Goal: Task Accomplishment & Management: Use online tool/utility

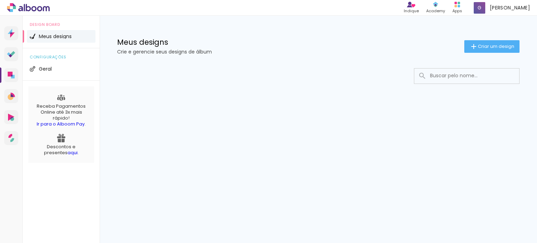
click at [27, 6] on icon at bounding box center [28, 7] width 5 height 7
click at [497, 46] on span "Criar um design" at bounding box center [496, 46] width 36 height 5
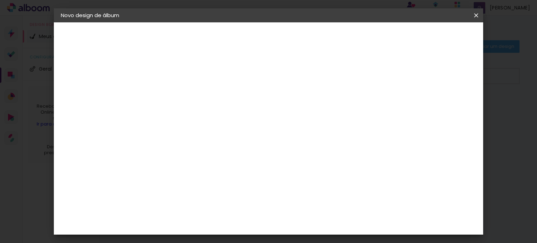
click at [175, 98] on input at bounding box center [175, 93] width 0 height 11
type input "Race Outlaws"
type paper-input "Race Outlaws"
click at [0, 0] on slot "Avançar" at bounding box center [0, 0] width 0 height 0
click at [191, 159] on div "3ZERO5" at bounding box center [180, 158] width 21 height 6
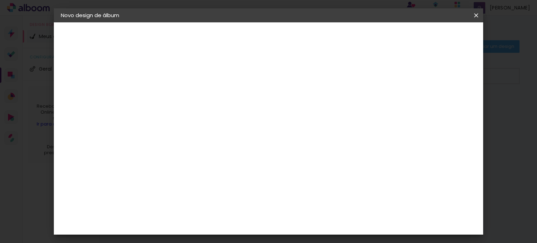
click at [0, 0] on slot "Tamanho Livre" at bounding box center [0, 0] width 0 height 0
drag, startPoint x: 536, startPoint y: 76, endPoint x: 536, endPoint y: 97, distance: 21.0
click at [536, 97] on iron-overlay-backdrop at bounding box center [268, 121] width 537 height 243
click at [191, 155] on div "3ZERO5" at bounding box center [180, 158] width 21 height 6
click at [0, 0] on slot "Avançar" at bounding box center [0, 0] width 0 height 0
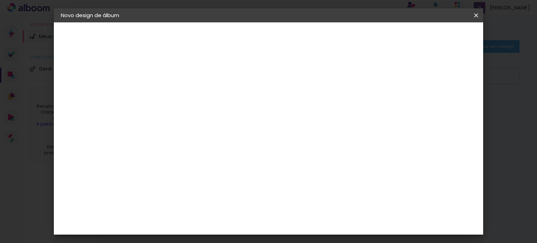
click at [202, 116] on input "text" at bounding box center [188, 121] width 27 height 11
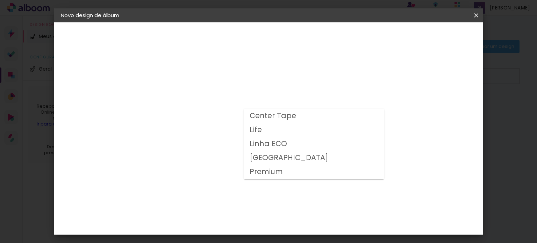
click at [0, 0] on slot "Premium" at bounding box center [0, 0] width 0 height 0
type input "Premium"
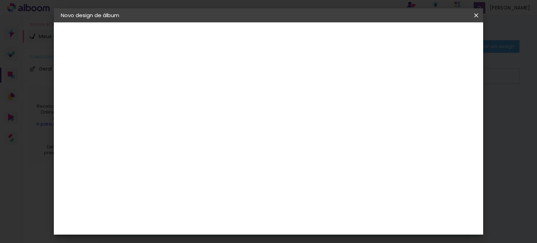
scroll to position [28, 0]
click at [248, 189] on span "30 × 42 cm" at bounding box center [235, 198] width 26 height 19
click at [248, 202] on span "30 × 30 cm" at bounding box center [235, 211] width 26 height 19
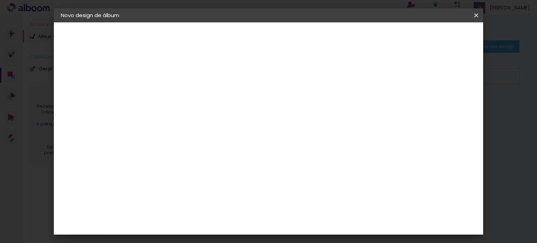
click at [0, 0] on slot "Avançar" at bounding box center [0, 0] width 0 height 0
click at [301, 75] on div at bounding box center [298, 75] width 6 height 6
type paper-checkbox "on"
click at [301, 75] on div at bounding box center [298, 75] width 6 height 6
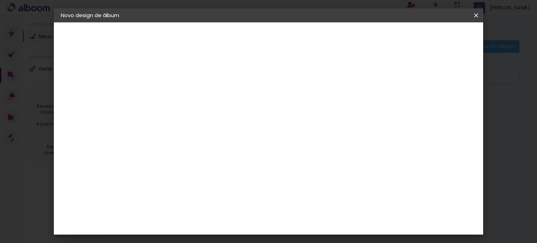
click at [341, 37] on span "Iniciar design" at bounding box center [325, 37] width 32 height 5
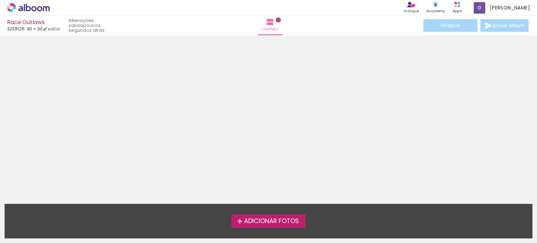
click at [283, 222] on span "Adicionar Fotos" at bounding box center [271, 221] width 55 height 6
click at [0, 0] on input "file" at bounding box center [0, 0] width 0 height 0
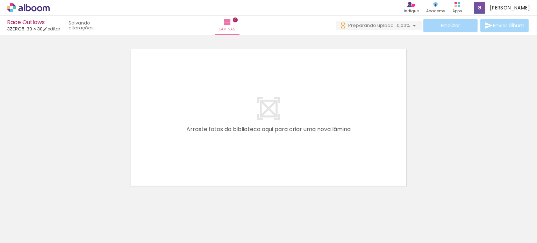
scroll to position [22, 0]
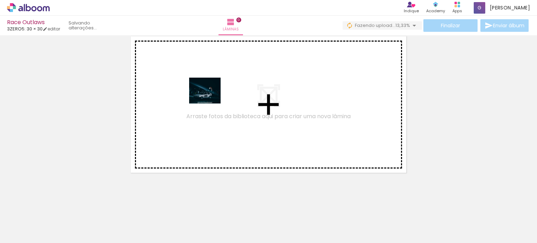
drag, startPoint x: 70, startPoint y: 225, endPoint x: 212, endPoint y: 98, distance: 191.2
click at [212, 98] on quentale-workspace at bounding box center [268, 121] width 537 height 243
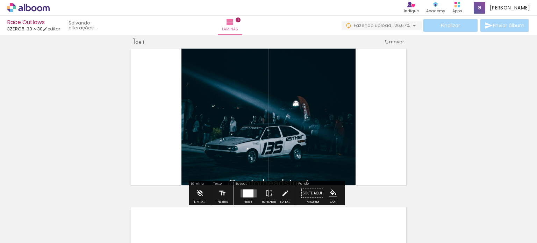
scroll to position [9, 0]
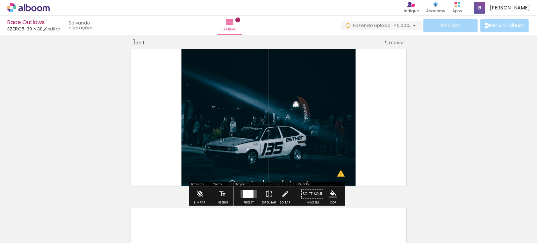
click at [98, 232] on quentale-thumb at bounding box center [109, 219] width 39 height 40
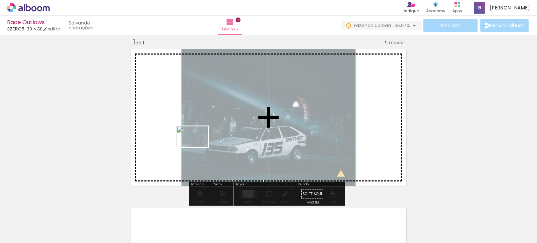
drag, startPoint x: 106, startPoint y: 217, endPoint x: 198, endPoint y: 147, distance: 115.0
click at [198, 147] on quentale-workspace at bounding box center [268, 121] width 537 height 243
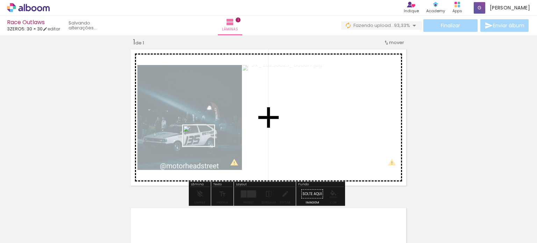
drag, startPoint x: 158, startPoint y: 225, endPoint x: 204, endPoint y: 146, distance: 91.2
click at [204, 146] on quentale-workspace at bounding box center [268, 121] width 537 height 243
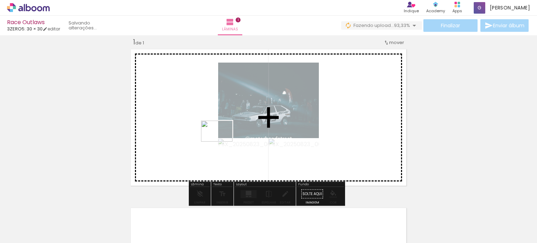
drag, startPoint x: 200, startPoint y: 219, endPoint x: 222, endPoint y: 142, distance: 79.4
click at [222, 142] on quentale-workspace at bounding box center [268, 121] width 537 height 243
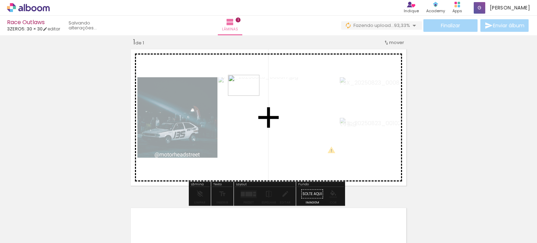
drag, startPoint x: 231, startPoint y: 219, endPoint x: 249, endPoint y: 96, distance: 124.4
click at [249, 96] on quentale-workspace at bounding box center [268, 121] width 537 height 243
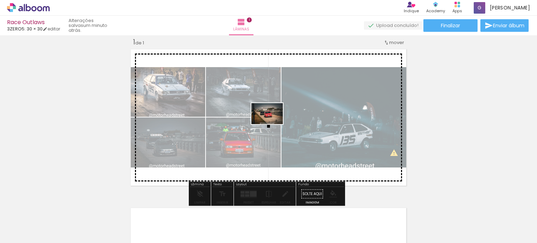
drag, startPoint x: 271, startPoint y: 218, endPoint x: 270, endPoint y: 120, distance: 97.6
click at [270, 120] on quentale-workspace at bounding box center [268, 121] width 537 height 243
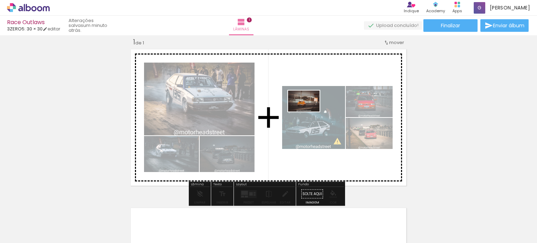
drag, startPoint x: 317, startPoint y: 221, endPoint x: 308, endPoint y: 112, distance: 109.8
click at [308, 112] on quentale-workspace at bounding box center [268, 121] width 537 height 243
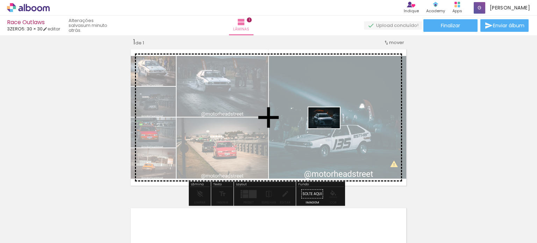
drag, startPoint x: 355, startPoint y: 221, endPoint x: 329, endPoint y: 129, distance: 95.1
click at [329, 129] on quentale-workspace at bounding box center [268, 121] width 537 height 243
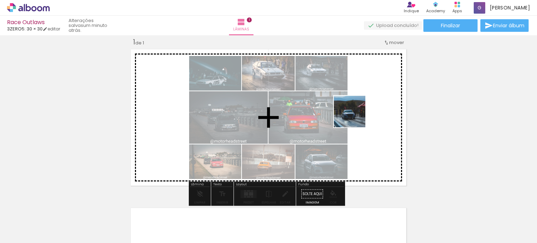
drag, startPoint x: 376, startPoint y: 224, endPoint x: 354, endPoint y: 119, distance: 107.9
click at [354, 119] on quentale-workspace at bounding box center [268, 121] width 537 height 243
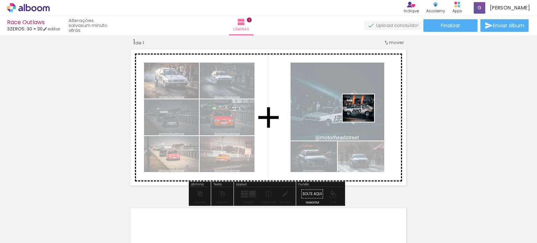
drag, startPoint x: 428, startPoint y: 214, endPoint x: 355, endPoint y: 105, distance: 131.0
click at [355, 105] on quentale-workspace at bounding box center [268, 121] width 537 height 243
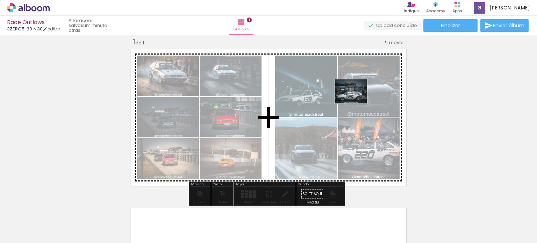
drag, startPoint x: 475, startPoint y: 222, endPoint x: 354, endPoint y: 99, distance: 172.4
click at [354, 99] on quentale-workspace at bounding box center [268, 121] width 537 height 243
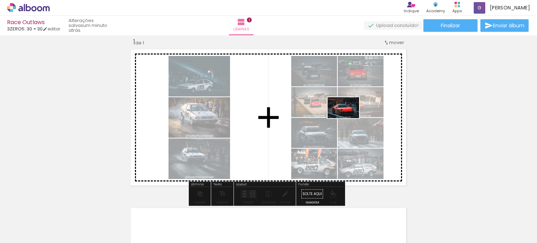
drag, startPoint x: 511, startPoint y: 222, endPoint x: 346, endPoint y: 119, distance: 195.1
click at [346, 119] on quentale-workspace at bounding box center [268, 121] width 537 height 243
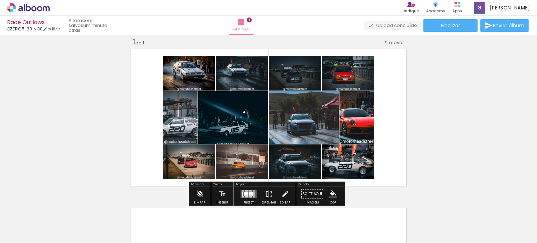
click at [392, 40] on span "mover" at bounding box center [396, 42] width 15 height 7
click at [392, 40] on paper-item "Posição atual: 1" at bounding box center [375, 41] width 53 height 12
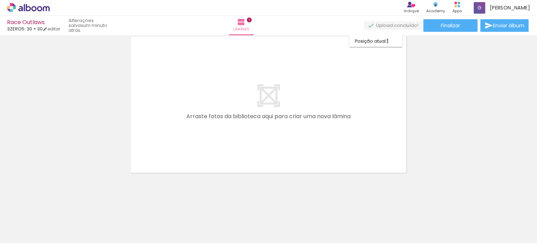
scroll to position [180, 0]
click at [334, 136] on quentale-layouter at bounding box center [268, 104] width 280 height 141
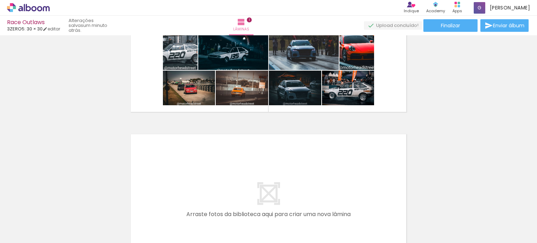
scroll to position [29, 0]
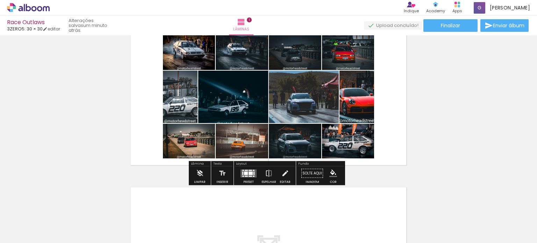
click at [242, 173] on div at bounding box center [242, 172] width 1 height 3
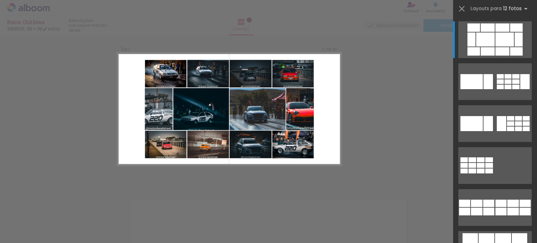
scroll to position [9, 0]
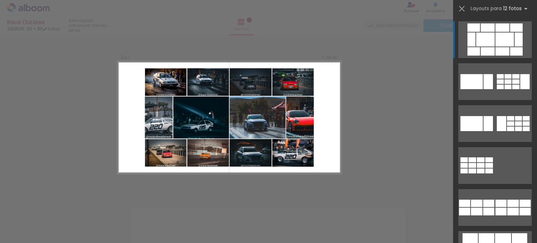
click at [491, 32] on quentale-layouter at bounding box center [495, 39] width 73 height 37
click at [483, 45] on div at bounding box center [485, 40] width 19 height 14
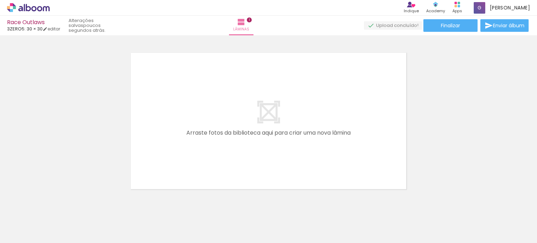
scroll to position [0, 109]
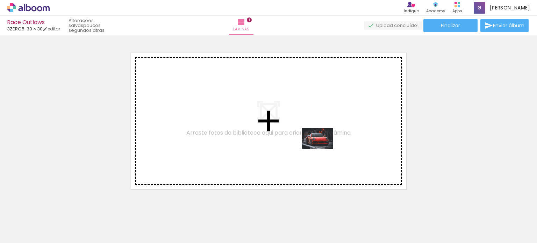
drag, startPoint x: 448, startPoint y: 222, endPoint x: 322, endPoint y: 149, distance: 145.4
click at [322, 149] on quentale-workspace at bounding box center [268, 121] width 537 height 243
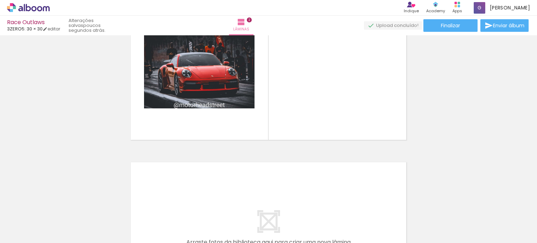
scroll to position [220, 0]
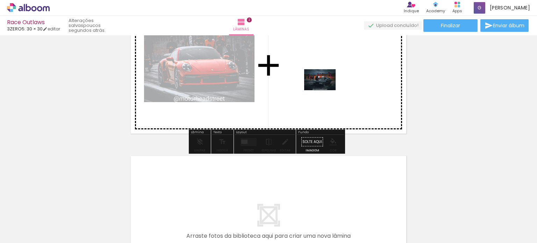
drag, startPoint x: 511, startPoint y: 225, endPoint x: 326, endPoint y: 90, distance: 229.2
click at [326, 90] on quentale-workspace at bounding box center [268, 121] width 537 height 243
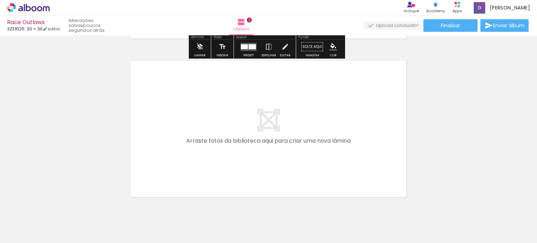
scroll to position [339, 0]
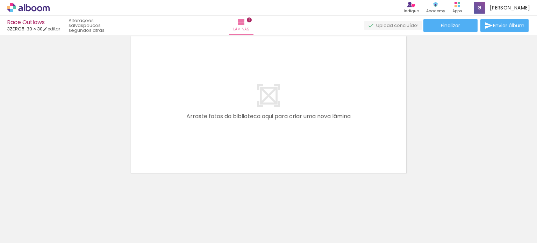
drag, startPoint x: 487, startPoint y: 217, endPoint x: 275, endPoint y: 104, distance: 240.6
drag, startPoint x: 275, startPoint y: 104, endPoint x: 461, endPoint y: 119, distance: 187.1
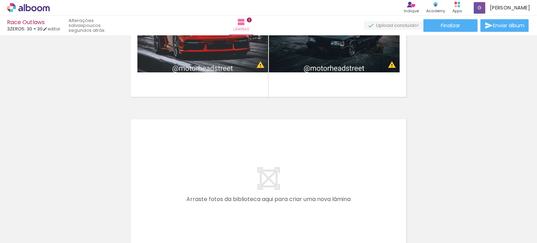
scroll to position [280, 0]
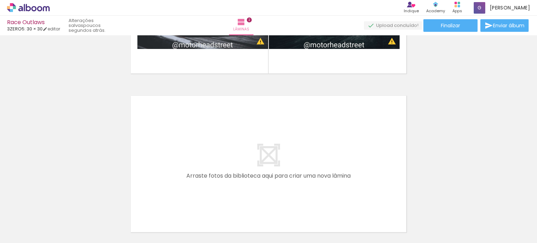
drag, startPoint x: 227, startPoint y: 133, endPoint x: 63, endPoint y: 110, distance: 164.9
click at [461, 23] on paper-button "Finalizar" at bounding box center [451, 25] width 54 height 13
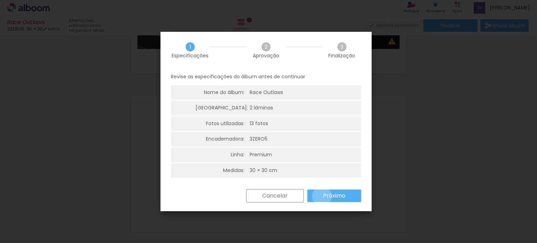
click at [322, 196] on paper-button "Próximo" at bounding box center [334, 196] width 54 height 13
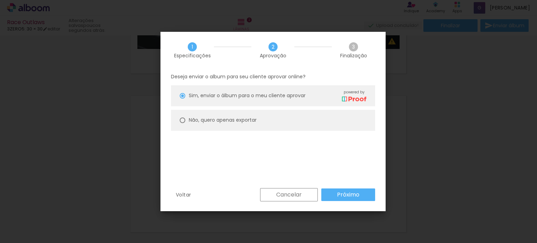
click at [274, 116] on paper-radio-button "Não, quero apenas exportar" at bounding box center [273, 120] width 204 height 21
type paper-radio-button "on"
click at [315, 95] on div "Sim, enviar o álbum para o meu cliente aprovar powered by" at bounding box center [278, 96] width 178 height 12
type paper-radio-button "on"
click at [0, 0] on slot "Próximo" at bounding box center [0, 0] width 0 height 0
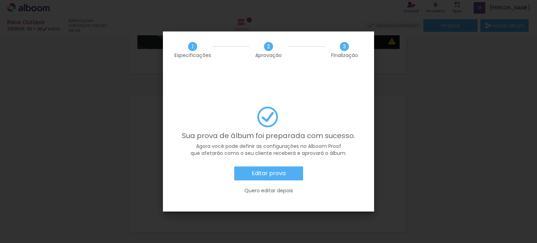
click at [294, 166] on paper-button "Editar prova" at bounding box center [268, 173] width 69 height 14
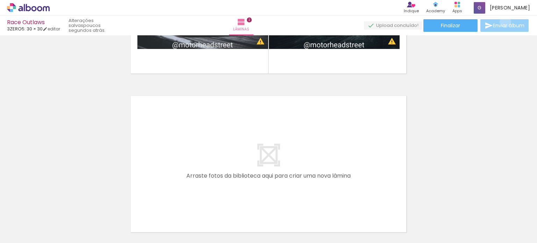
click at [504, 23] on span "Enviar álbum" at bounding box center [508, 25] width 31 height 5
type input "gustamnogueira@gmail.com"
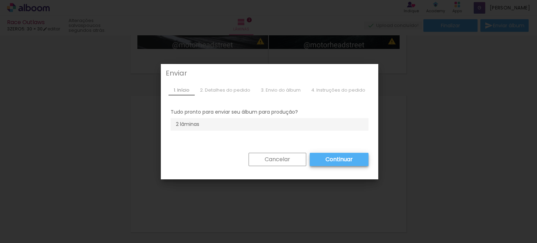
click at [231, 89] on div "2. Detalhes do pedido" at bounding box center [225, 90] width 61 height 10
click at [0, 0] on slot "Continuar" at bounding box center [0, 0] width 0 height 0
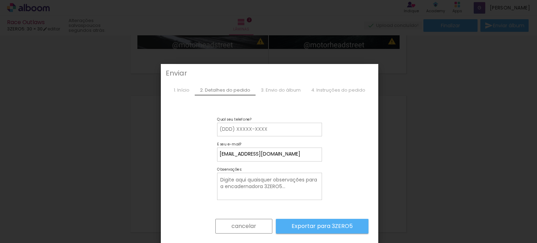
click at [294, 84] on div "1. Início 2. Detalhes do pedido 3. Envio do álbum 4. Instruções do pedido" at bounding box center [269, 90] width 213 height 22
click at [0, 0] on slot "Exportar para 3ZERO5" at bounding box center [0, 0] width 0 height 0
click at [272, 135] on paper-input-container "Qual seu telefone?" at bounding box center [269, 130] width 105 height 14
type input "12988408479"
type paper-input "12988408479"
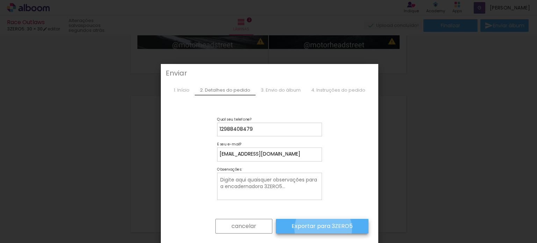
click at [0, 0] on slot "Exportar para 3ZERO5" at bounding box center [0, 0] width 0 height 0
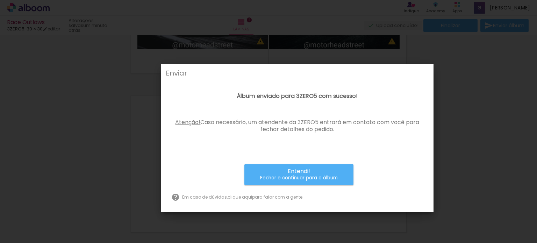
click at [345, 174] on paper-button "Entendi! Fechar e continuar para o álbum" at bounding box center [298, 174] width 109 height 21
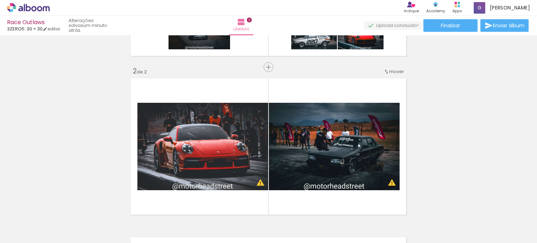
scroll to position [0, 0]
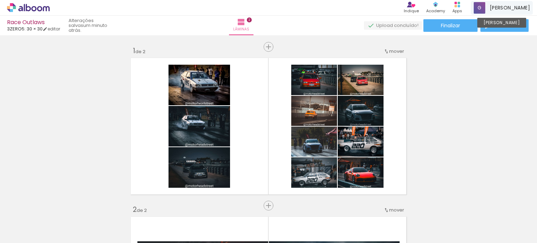
click at [519, 8] on span "[PERSON_NAME]" at bounding box center [510, 7] width 40 height 7
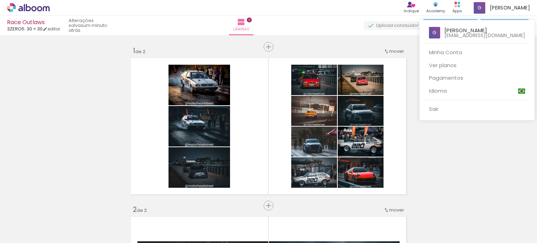
click at [76, 93] on div at bounding box center [268, 121] width 537 height 243
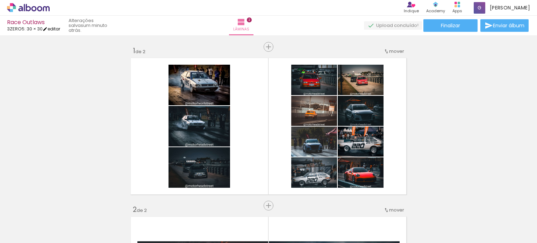
click at [48, 27] on iron-icon at bounding box center [45, 29] width 5 height 5
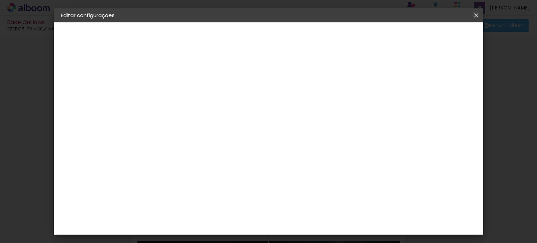
click at [477, 12] on iron-icon at bounding box center [476, 15] width 8 height 7
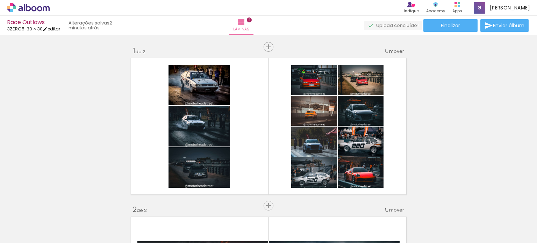
click at [57, 29] on link "editar" at bounding box center [51, 29] width 17 height 6
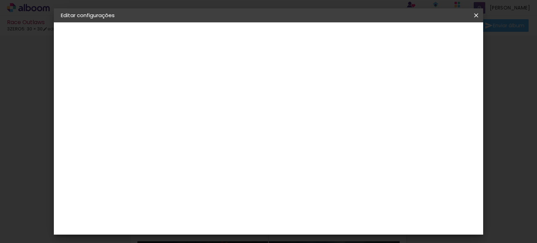
click at [85, 35] on div "1. Informações" at bounding box center [99, 37] width 77 height 8
click at [4, 96] on iron-overlay-backdrop at bounding box center [268, 121] width 537 height 243
click at [475, 9] on paper-icon-button at bounding box center [476, 15] width 14 height 13
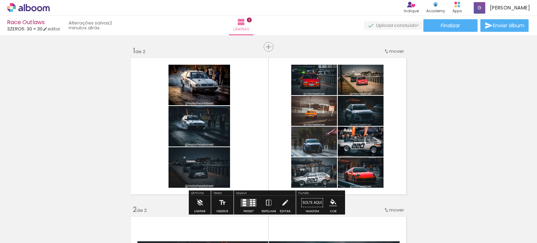
drag, startPoint x: 352, startPoint y: 85, endPoint x: 383, endPoint y: 51, distance: 46.5
click at [384, 51] on iron-icon at bounding box center [387, 52] width 6 height 6
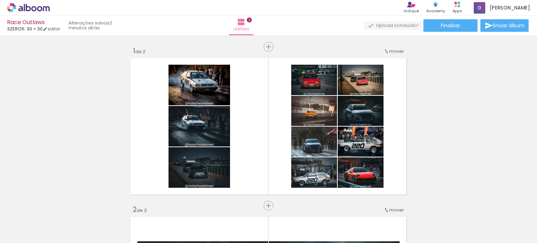
click at [372, 24] on quentale-upload-monitor at bounding box center [393, 25] width 58 height 9
click at [434, 25] on paper-button "Finalizar" at bounding box center [451, 25] width 54 height 13
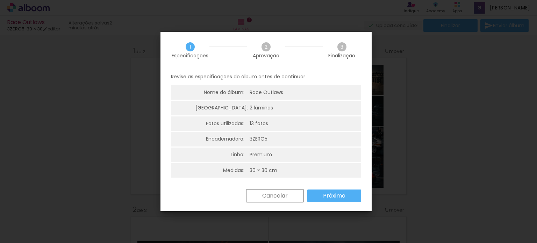
click at [0, 0] on slot "Cancelar" at bounding box center [0, 0] width 0 height 0
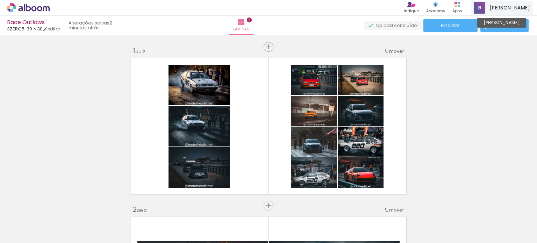
click at [511, 10] on span "[PERSON_NAME]" at bounding box center [510, 7] width 40 height 7
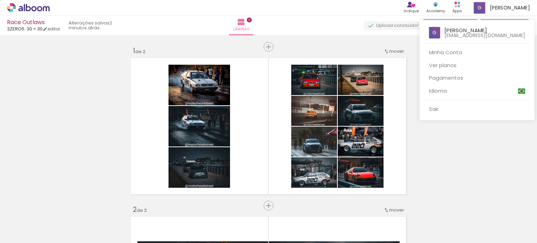
click at [431, 153] on div at bounding box center [268, 121] width 537 height 243
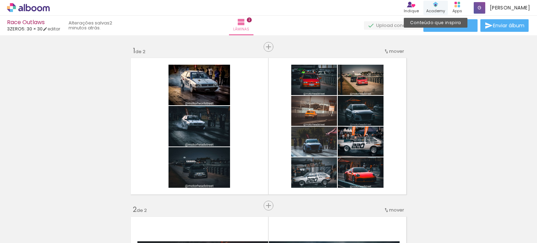
click at [447, 8] on div "Conteúdo que inspira Academy" at bounding box center [436, 8] width 24 height 14
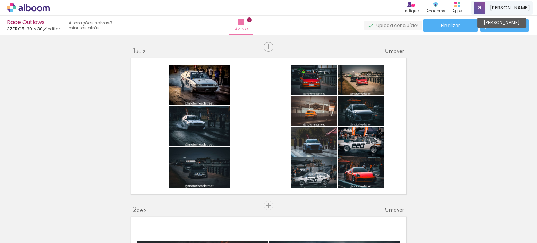
click at [521, 6] on span "[PERSON_NAME]" at bounding box center [510, 7] width 40 height 7
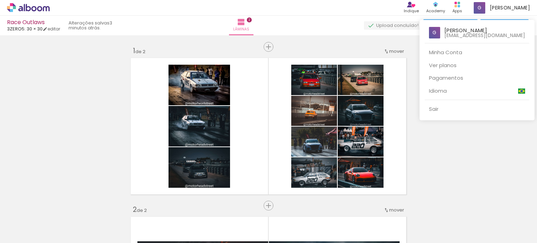
click at [44, 9] on div at bounding box center [268, 121] width 537 height 243
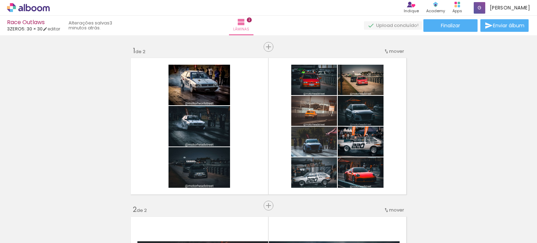
click at [44, 9] on icon at bounding box center [28, 7] width 43 height 9
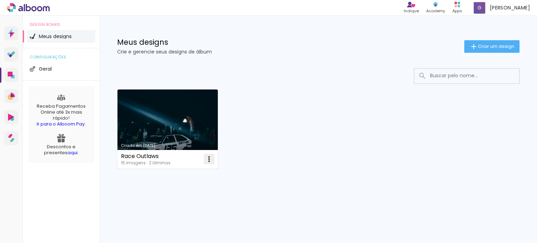
click at [207, 160] on iron-icon at bounding box center [209, 159] width 8 height 8
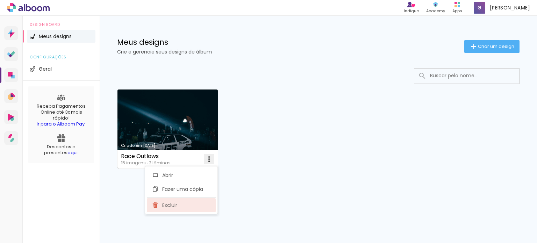
click at [164, 203] on span "Excluir" at bounding box center [169, 205] width 15 height 5
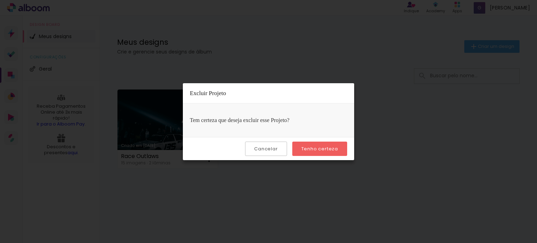
click at [0, 0] on slot "Tenho certeza" at bounding box center [0, 0] width 0 height 0
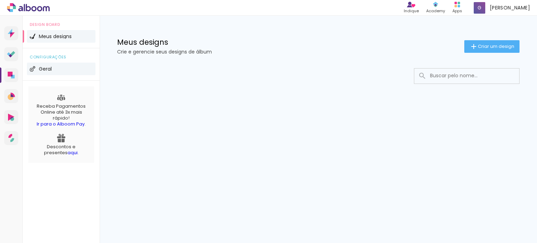
click at [56, 71] on li "Geral" at bounding box center [61, 69] width 69 height 13
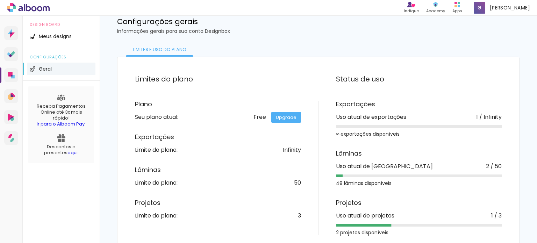
scroll to position [30, 0]
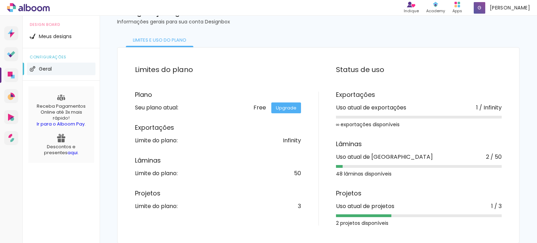
click at [383, 221] on div "2 projetos disponíveis" at bounding box center [419, 223] width 166 height 5
click at [273, 106] on link "Upgrade" at bounding box center [286, 107] width 30 height 11
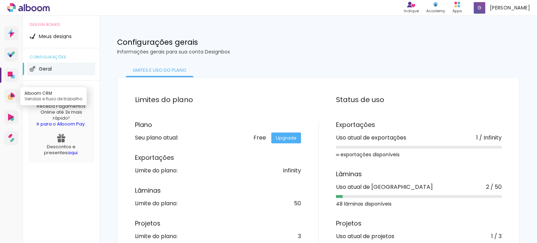
click at [13, 100] on link "Alboom CRM Vendas e fluxo de trabalho" at bounding box center [11, 96] width 14 height 14
click at [9, 30] on icon at bounding box center [11, 33] width 7 height 9
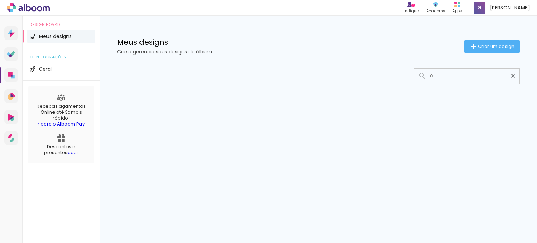
scroll to position [0, 1]
type input "c"
type paper-input "c"
